Goal: Use online tool/utility: Utilize a website feature to perform a specific function

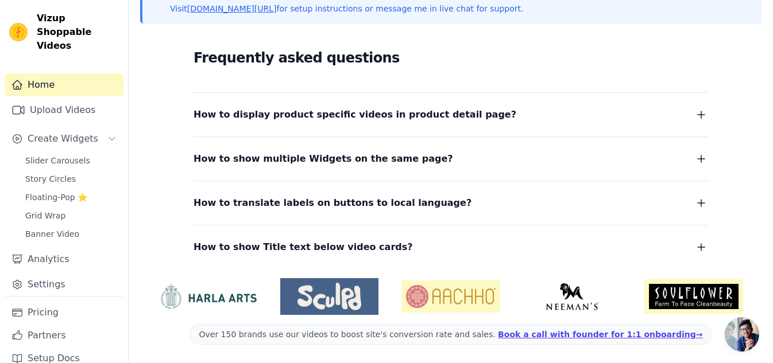
scroll to position [254, 0]
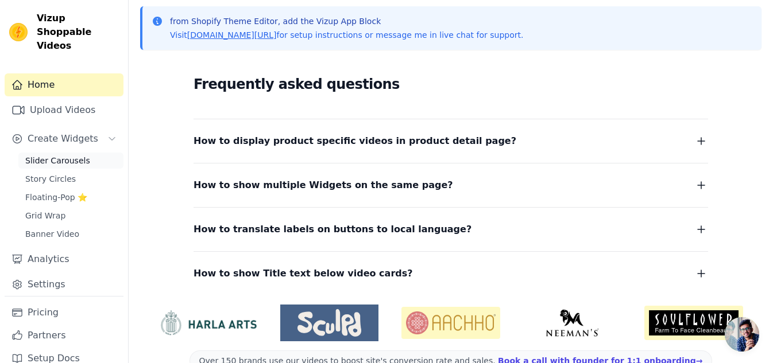
click at [61, 161] on span "Slider Carousels" at bounding box center [57, 160] width 65 height 11
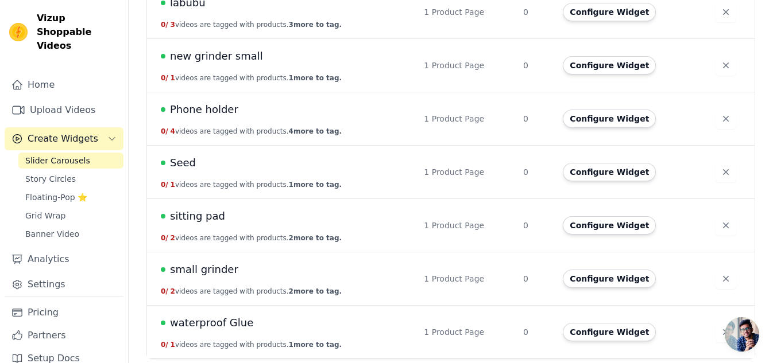
scroll to position [369, 0]
click at [184, 208] on td "sitting pad 0 / 2 videos are tagged with products. 2 more to tag." at bounding box center [282, 226] width 270 height 53
drag, startPoint x: 599, startPoint y: 236, endPoint x: 602, endPoint y: 230, distance: 6.4
click at [602, 230] on td "Configure Widget" at bounding box center [632, 226] width 152 height 53
click at [602, 230] on button "Configure Widget" at bounding box center [608, 226] width 93 height 18
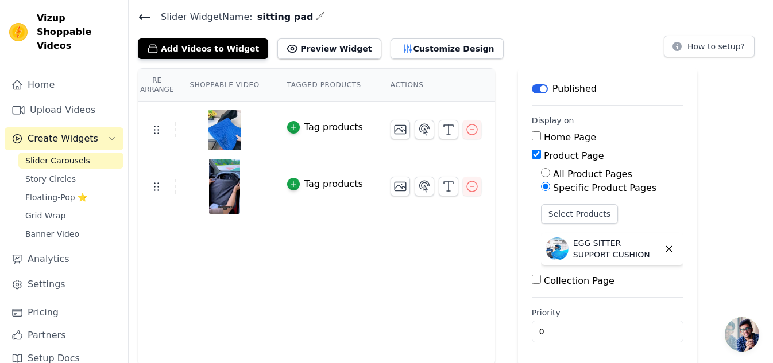
scroll to position [38, 0]
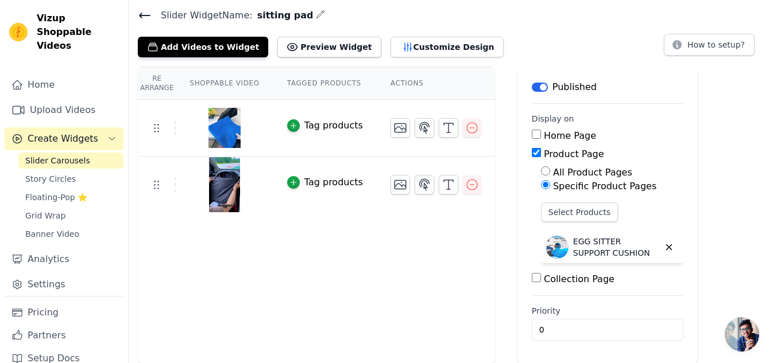
click at [219, 195] on img at bounding box center [224, 184] width 32 height 55
click at [217, 136] on img at bounding box center [224, 127] width 32 height 55
click at [465, 130] on icon "button" at bounding box center [472, 128] width 14 height 14
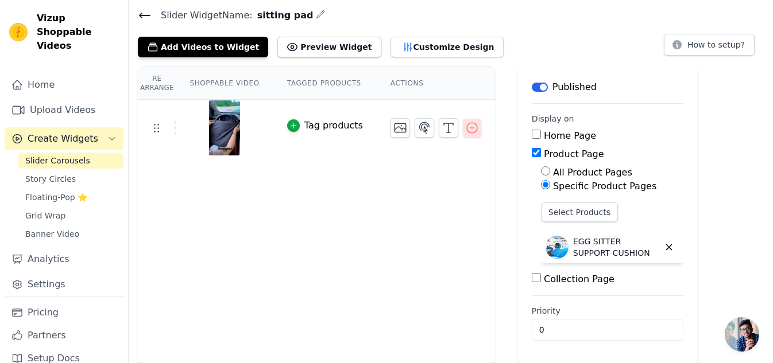
click at [467, 130] on icon "button" at bounding box center [472, 128] width 10 height 10
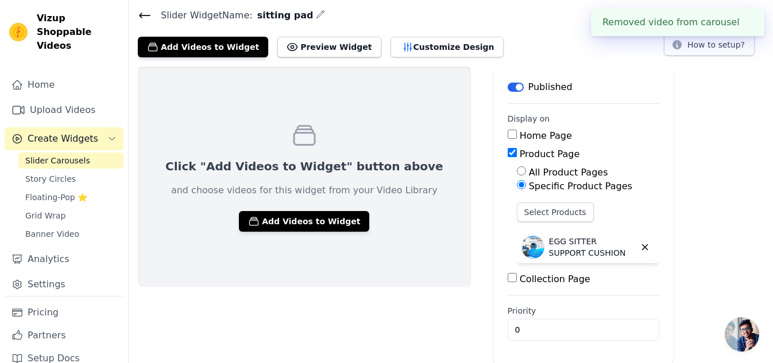
click at [295, 234] on div "Click "Add Videos to Widget" button above and choose videos for this widget fro…" at bounding box center [304, 177] width 333 height 220
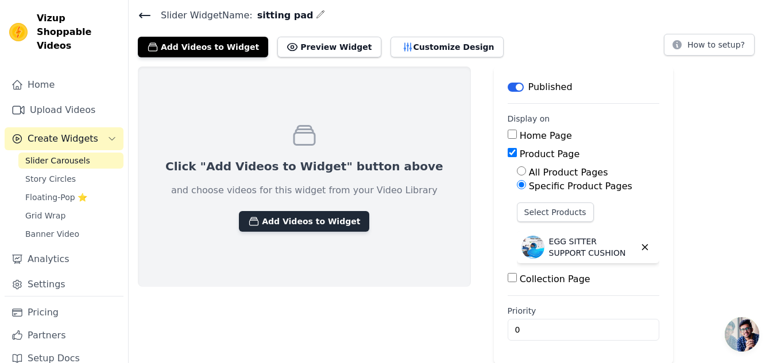
click at [305, 226] on button "Add Videos to Widget" at bounding box center [304, 221] width 130 height 21
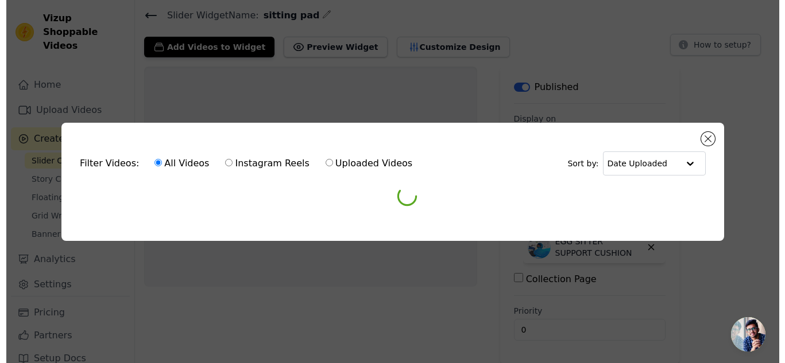
scroll to position [0, 0]
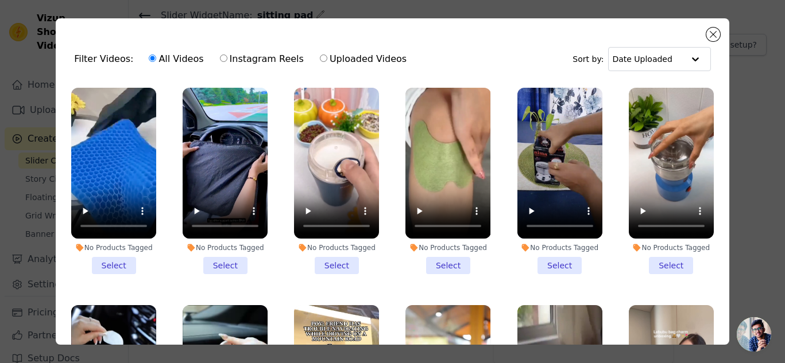
click at [112, 259] on li "No Products Tagged Select" at bounding box center [113, 181] width 85 height 187
click at [0, 0] on input "No Products Tagged Select" at bounding box center [0, 0] width 0 height 0
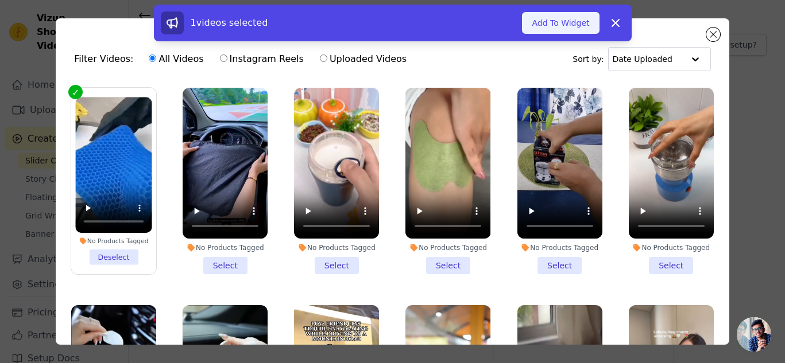
click at [592, 21] on button "Add To Widget" at bounding box center [560, 23] width 77 height 22
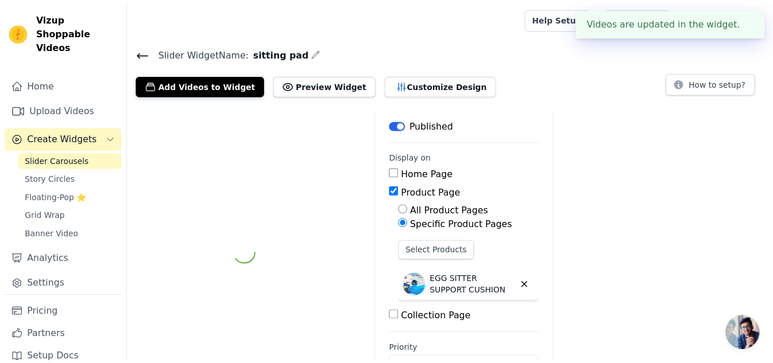
scroll to position [38, 0]
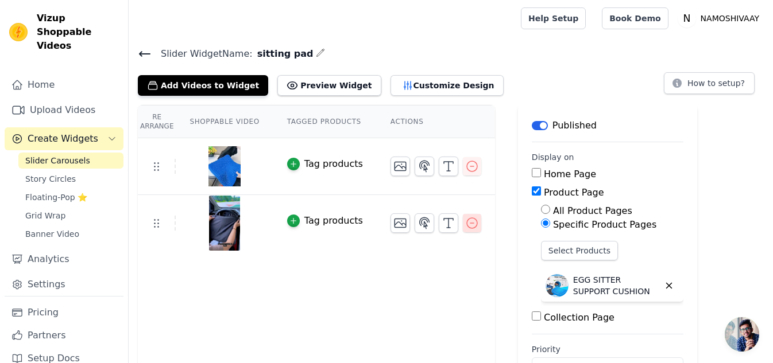
scroll to position [38, 0]
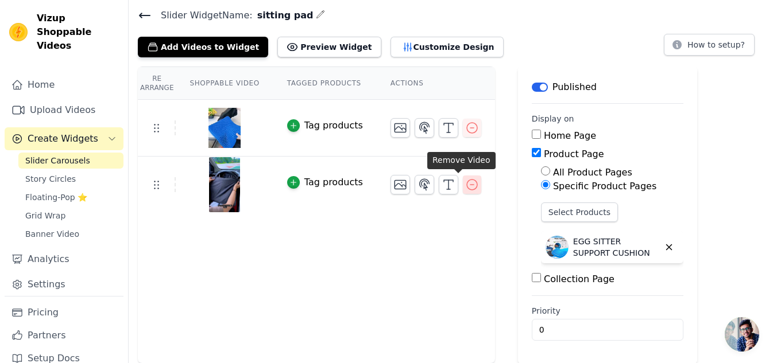
click at [465, 189] on icon "button" at bounding box center [472, 185] width 14 height 14
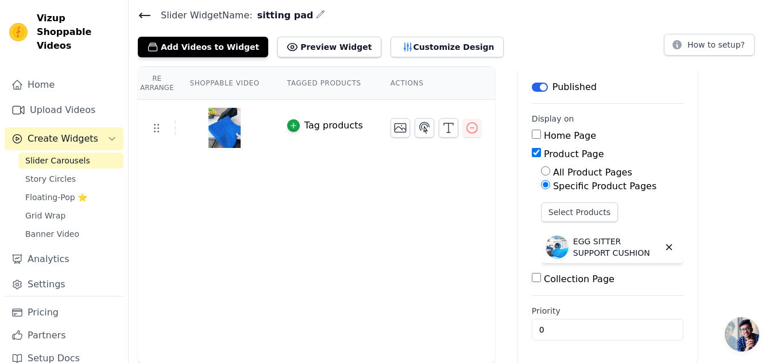
scroll to position [0, 0]
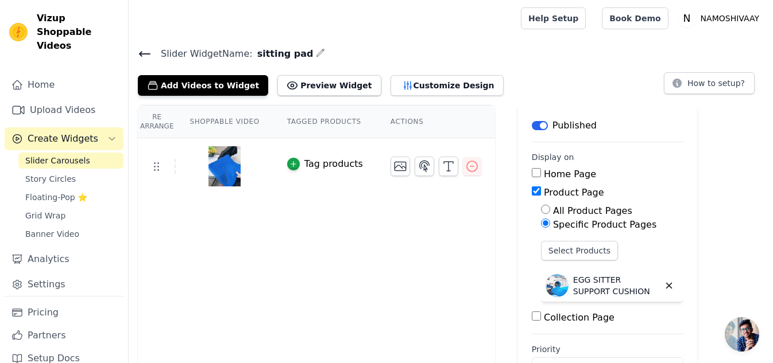
click at [323, 18] on div at bounding box center [322, 18] width 369 height 37
